Goal: Transaction & Acquisition: Subscribe to service/newsletter

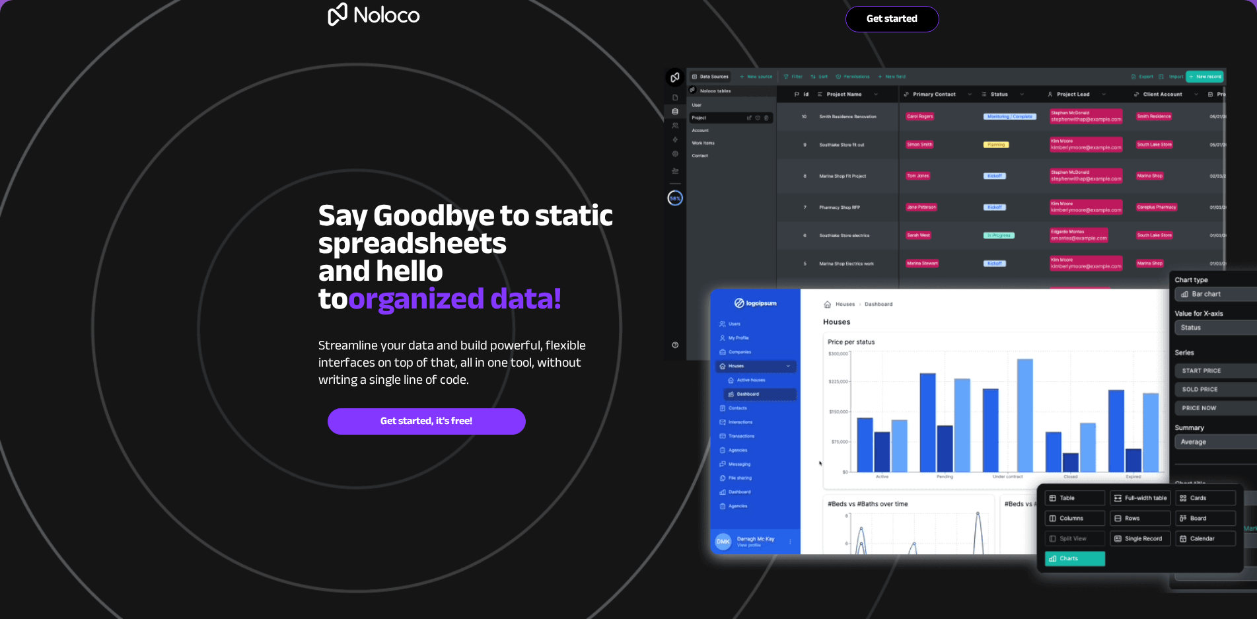
click at [906, 14] on span "Get started" at bounding box center [892, 19] width 92 height 13
